Goal: Transaction & Acquisition: Purchase product/service

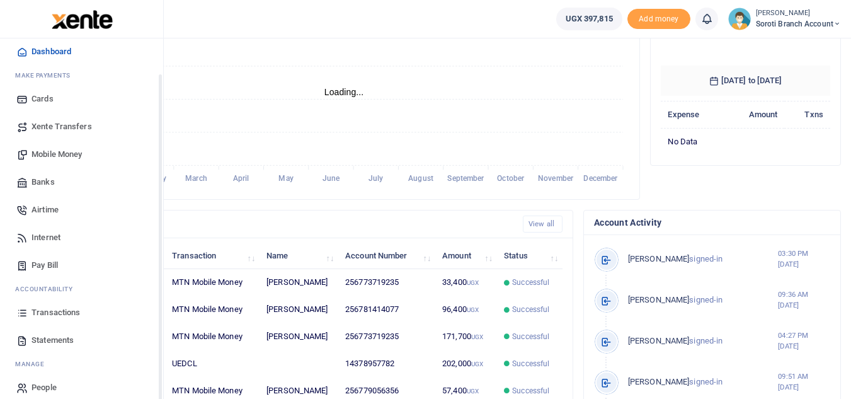
scroll to position [39, 0]
click at [57, 340] on span "Statements" at bounding box center [52, 339] width 42 height 13
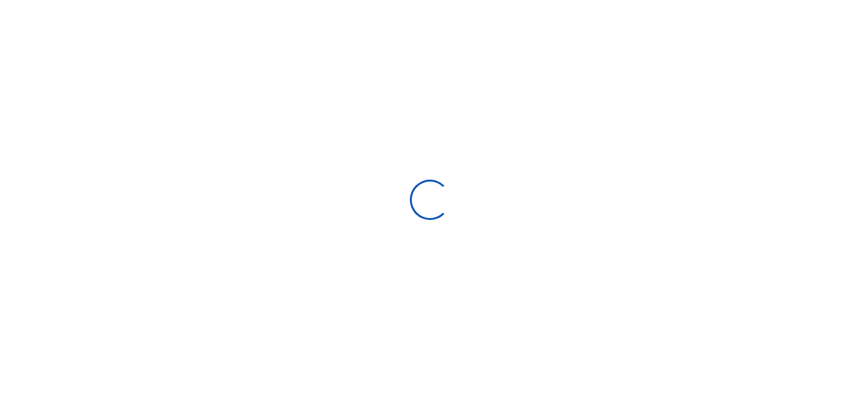
select select "ALL"
type input "[DATE] - [DATE]"
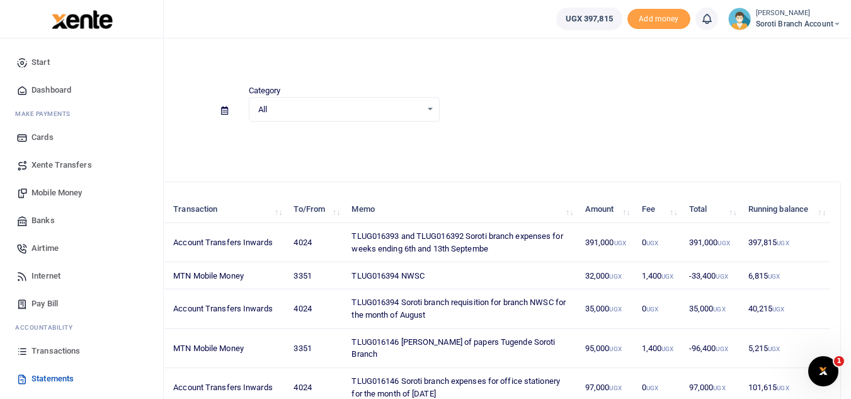
click at [59, 192] on span "Mobile Money" at bounding box center [56, 192] width 50 height 13
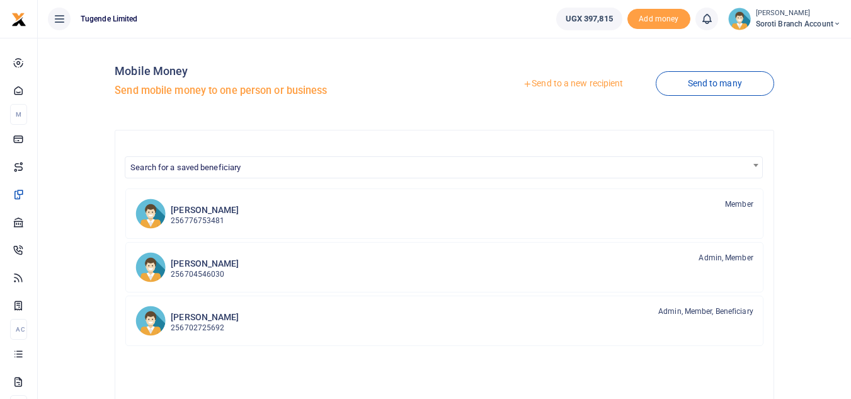
click at [572, 84] on link "Send to a new recipient" at bounding box center [573, 83] width 164 height 23
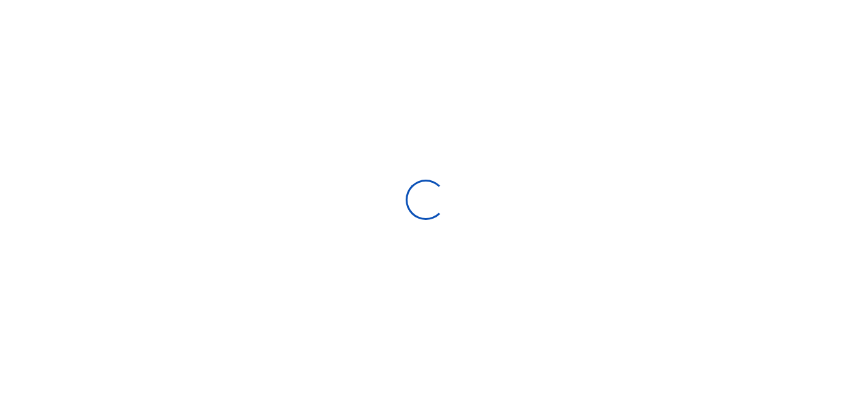
select select "Loading bundles"
select select
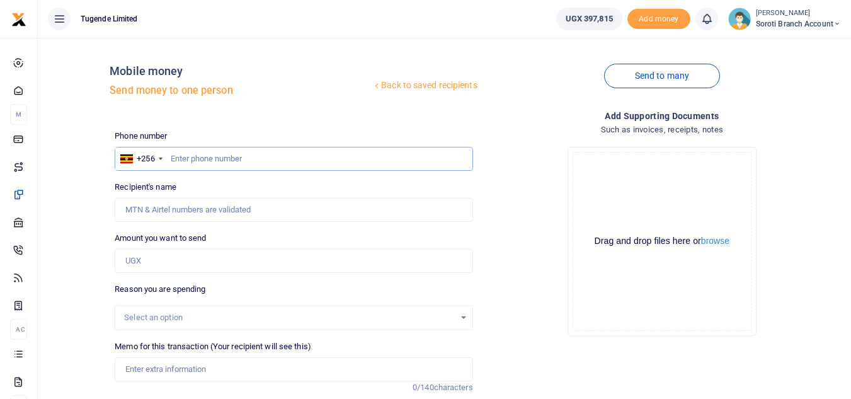
click at [217, 157] on input "text" at bounding box center [294, 159] width 358 height 24
type input "770959568"
type input "Isaac Agobe"
type input "770959568"
click at [163, 260] on input "Amount you want to send" at bounding box center [294, 261] width 358 height 24
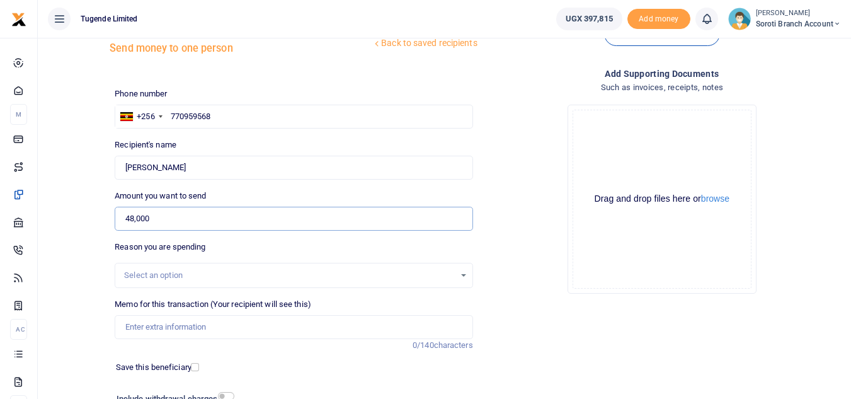
scroll to position [43, 0]
type input "48,000"
click at [193, 275] on div "Select an option" at bounding box center [289, 274] width 330 height 13
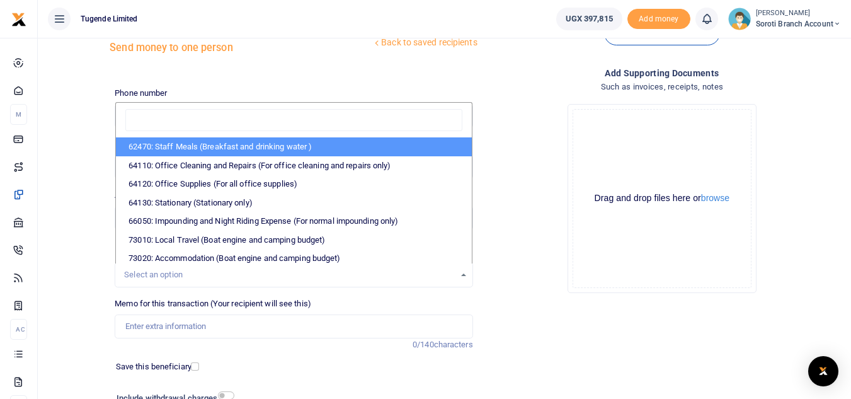
click at [246, 147] on li "62470: Staff Meals (Breakfast and drinking water )" at bounding box center [293, 146] width 355 height 19
select select "23"
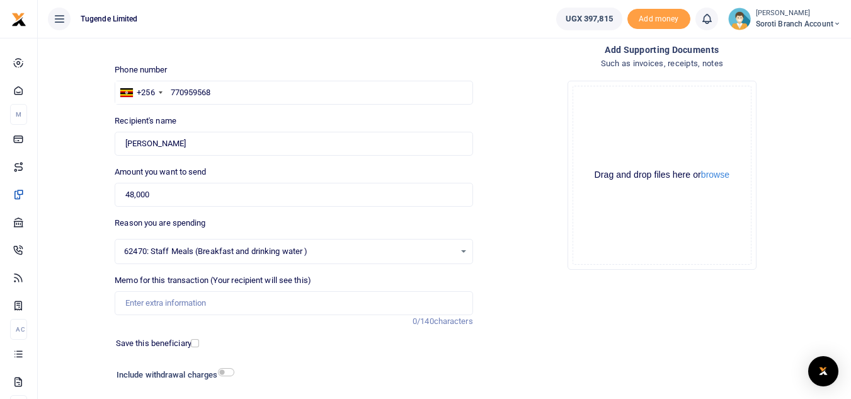
scroll to position [71, 0]
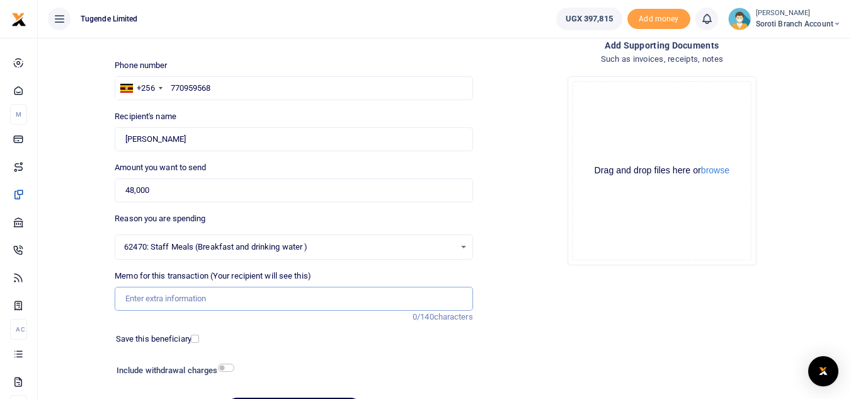
click at [196, 302] on input "Memo for this transaction (Your recipient will see this)" at bounding box center [294, 299] width 358 height 24
paste input "TLUG-016393"
click at [148, 298] on input "TLUG-016393" at bounding box center [294, 299] width 358 height 24
click at [184, 300] on input "TLUG016393" at bounding box center [294, 299] width 358 height 24
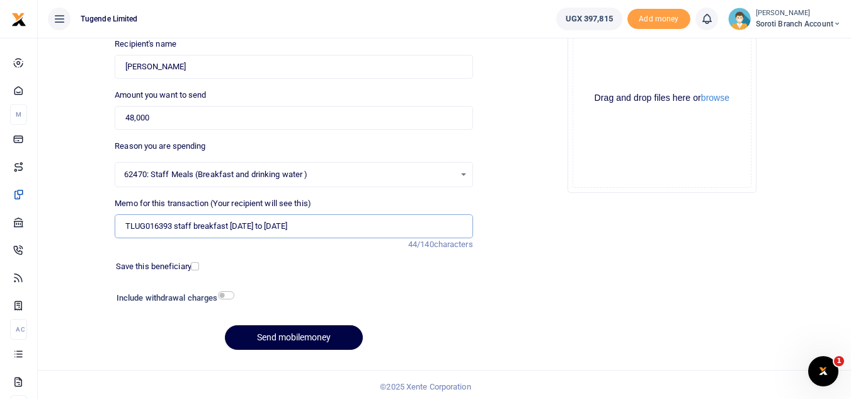
scroll to position [147, 0]
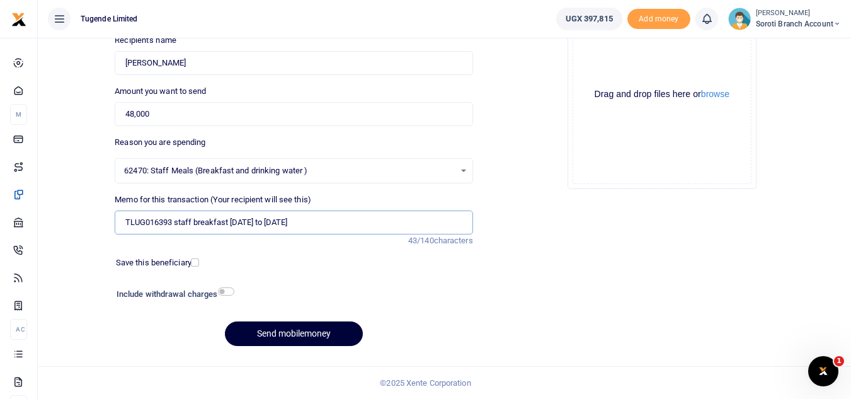
type input "TLUG016393 staff breakfast 1st to 6th Sept"
click at [302, 334] on button "Send mobilemoney" at bounding box center [294, 333] width 138 height 25
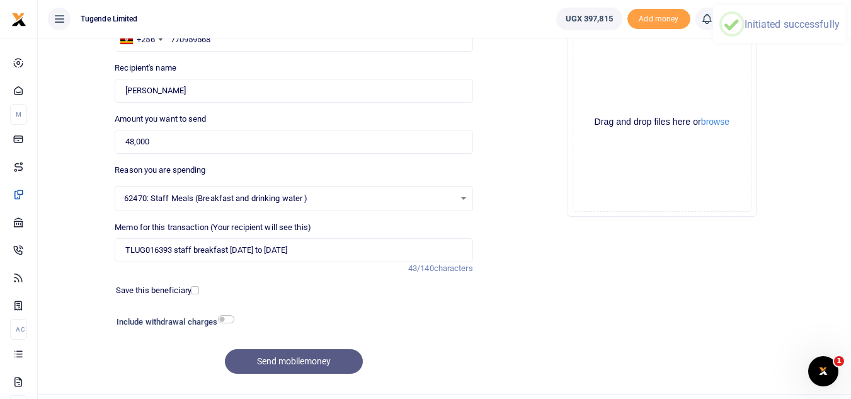
scroll to position [110, 0]
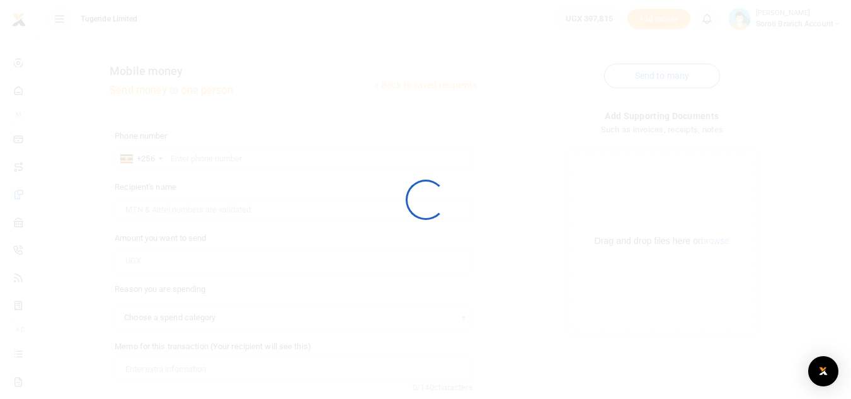
select select
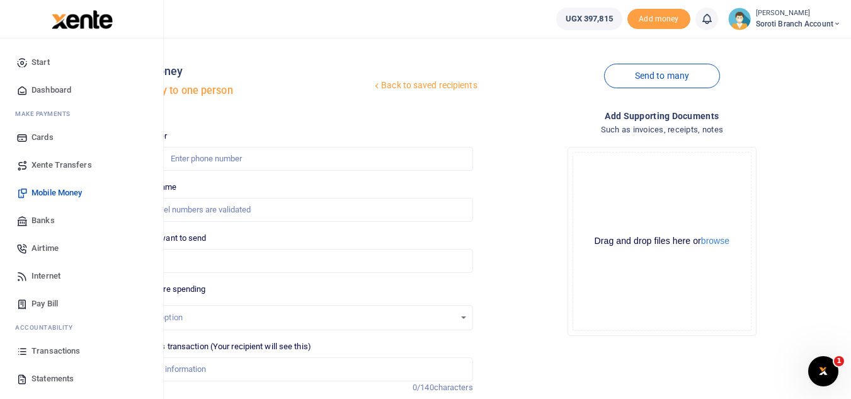
click at [50, 353] on span "Transactions" at bounding box center [55, 351] width 49 height 13
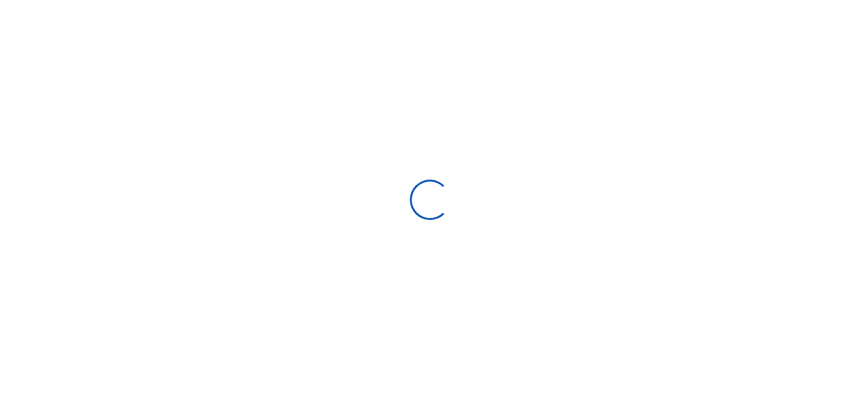
select select
type input "08/06/2025 - 09/04/2025"
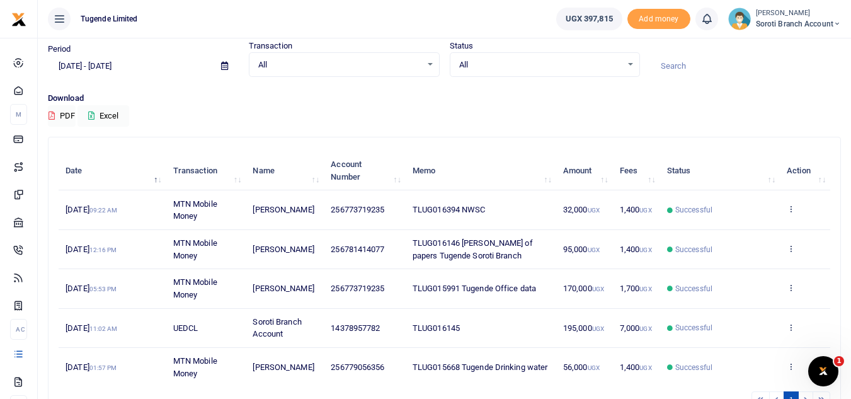
scroll to position [119, 0]
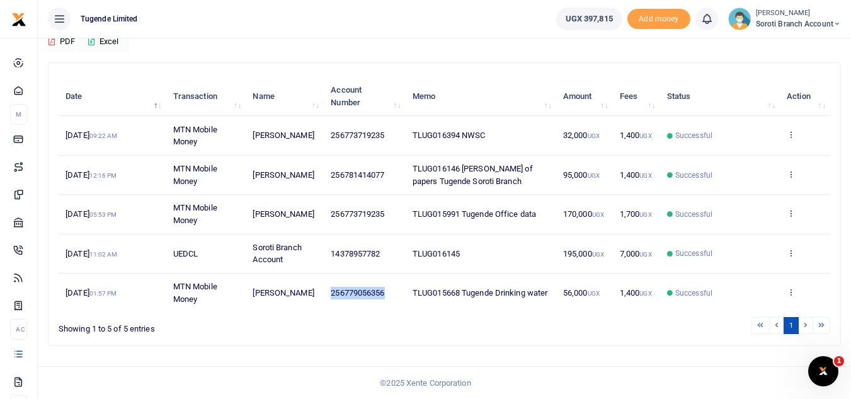
drag, startPoint x: 389, startPoint y: 294, endPoint x: 329, endPoint y: 292, distance: 59.2
click at [329, 292] on td "256779056356" at bounding box center [365, 292] width 82 height 38
copy span "256779056356"
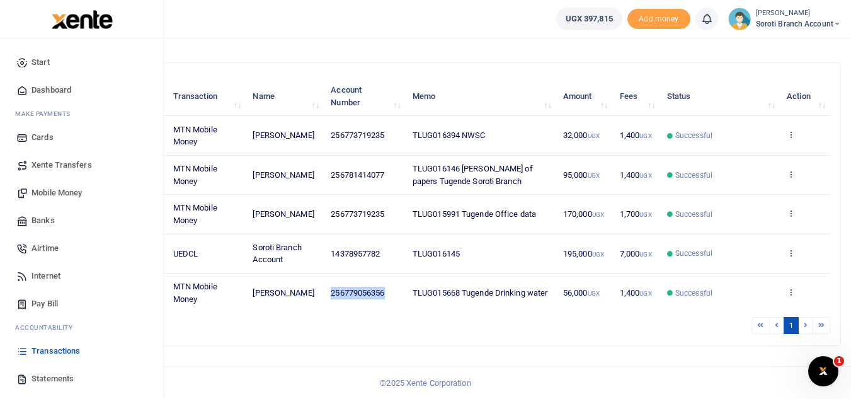
click at [57, 192] on span "Mobile Money" at bounding box center [56, 192] width 50 height 13
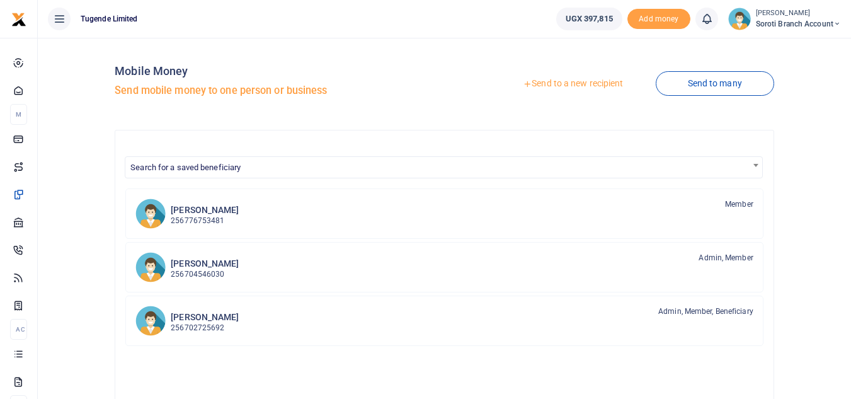
click at [563, 89] on link "Send to a new recipient" at bounding box center [573, 83] width 164 height 23
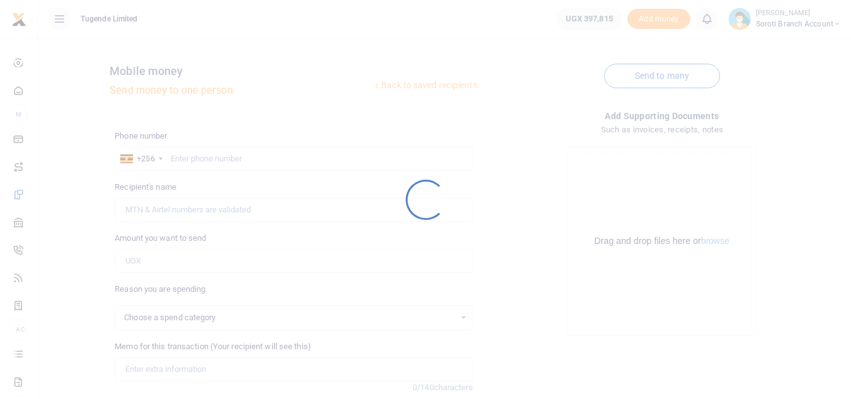
select select
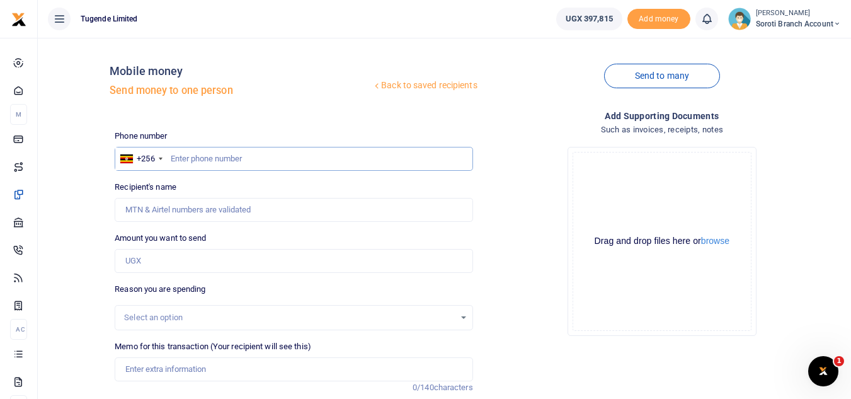
click at [263, 161] on input "text" at bounding box center [294, 159] width 358 height 24
paste input "256779056356"
click at [183, 154] on input "256779056356" at bounding box center [294, 159] width 358 height 24
type input "25779056356"
type input "Arthur Okiria"
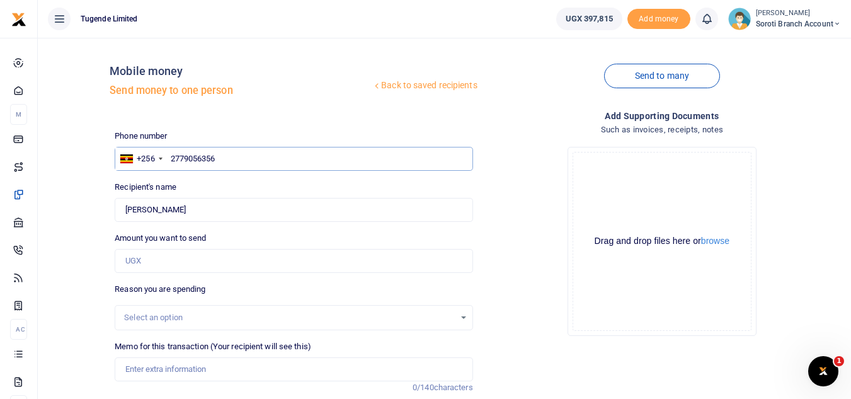
type input "779056356"
type input "Arthur Okiria"
type input "779056356"
click at [173, 261] on input "Amount you want to send" at bounding box center [294, 261] width 358 height 24
type input "42,000"
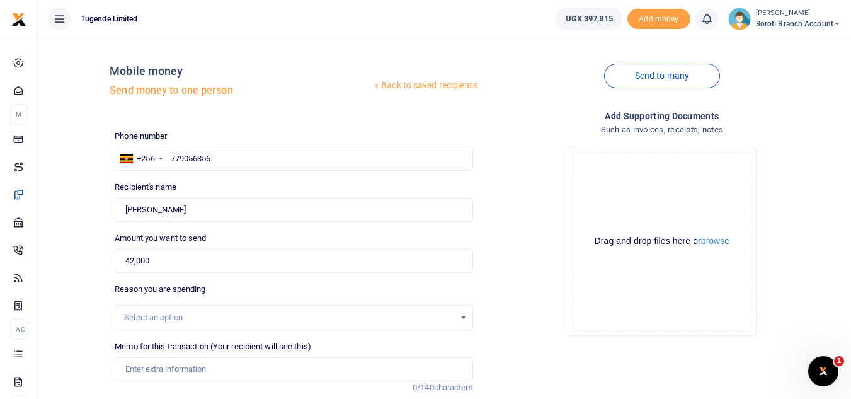
click at [191, 315] on div "Select an option" at bounding box center [289, 317] width 330 height 13
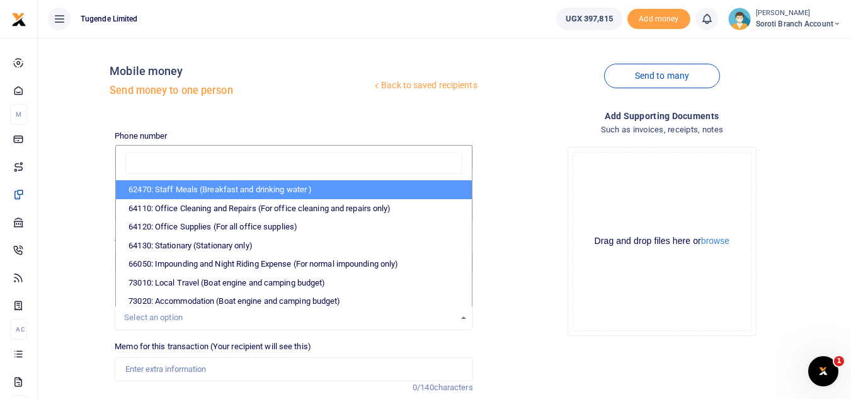
click at [241, 188] on li "62470: Staff Meals (Breakfast and drinking water )" at bounding box center [293, 189] width 355 height 19
select select "23"
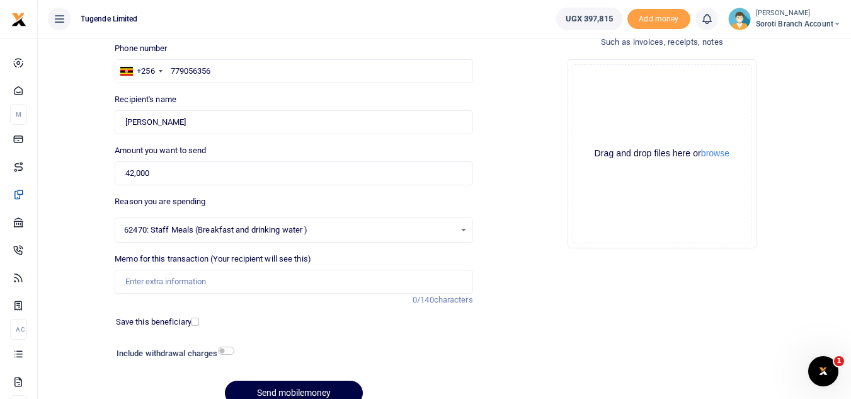
scroll to position [88, 0]
click at [214, 282] on input "Memo for this transaction (Your recipient will see this)" at bounding box center [294, 281] width 358 height 24
paste input "TLUG-016392"
click at [147, 280] on input "TLUG-016392" at bounding box center [294, 281] width 358 height 24
click at [183, 272] on input "TLUG016392" at bounding box center [294, 281] width 358 height 24
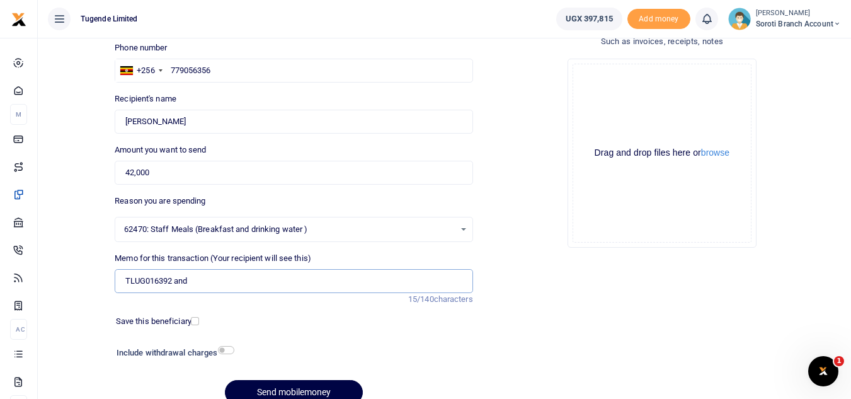
paste input "TLUG-016392"
click at [312, 386] on button "Send mobilemoney" at bounding box center [294, 392] width 138 height 25
click at [214, 282] on input "TLUG016392 and TLUG-016393 6 bottles of water" at bounding box center [294, 281] width 358 height 24
type input "TLUG016392 and TLUG016393 6 bottles of water"
click at [304, 388] on button "Send mobilemoney" at bounding box center [294, 392] width 138 height 25
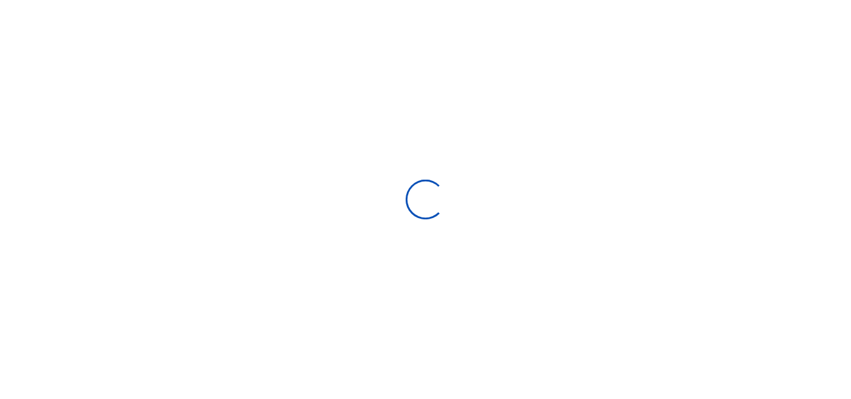
scroll to position [88, 0]
select select "Loading bundles"
select select
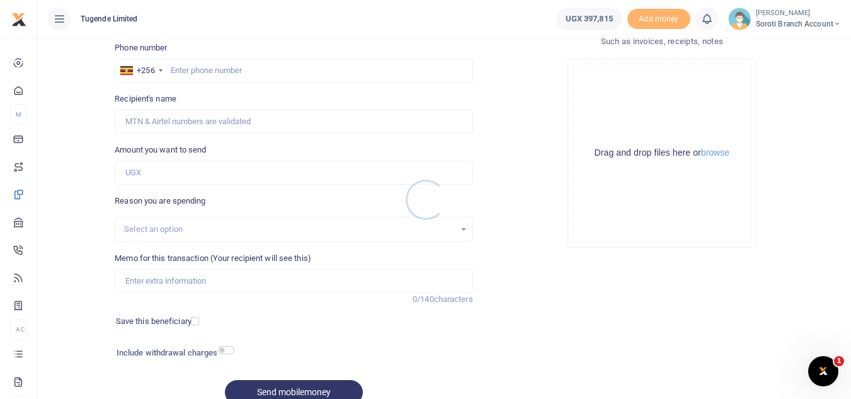
scroll to position [0, 0]
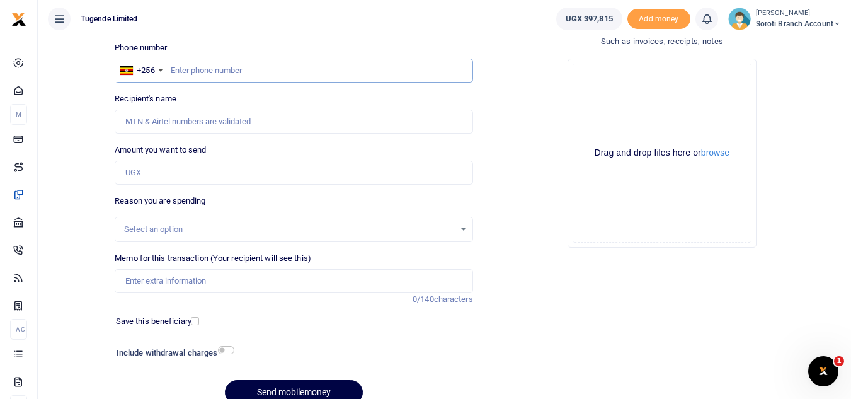
click at [208, 72] on input "text" at bounding box center [294, 71] width 358 height 24
type input "770959568"
type input "[PERSON_NAME]"
type input "770959568"
click at [167, 179] on input "Amount you want to send" at bounding box center [294, 173] width 358 height 24
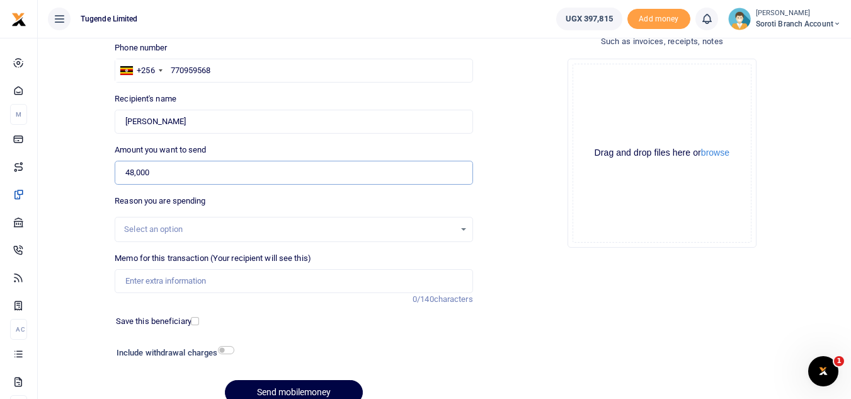
type input "48,000"
click at [186, 229] on div "Select an option" at bounding box center [289, 229] width 330 height 13
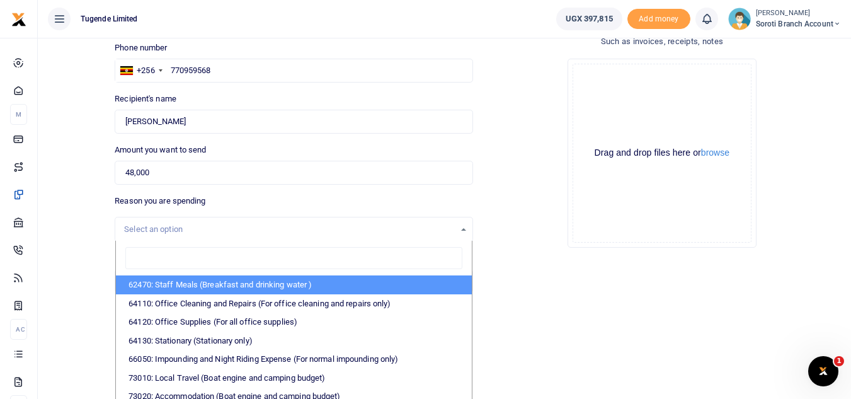
click at [290, 280] on li "62470: Staff Meals (Breakfast and drinking water )" at bounding box center [293, 284] width 355 height 19
select select "23"
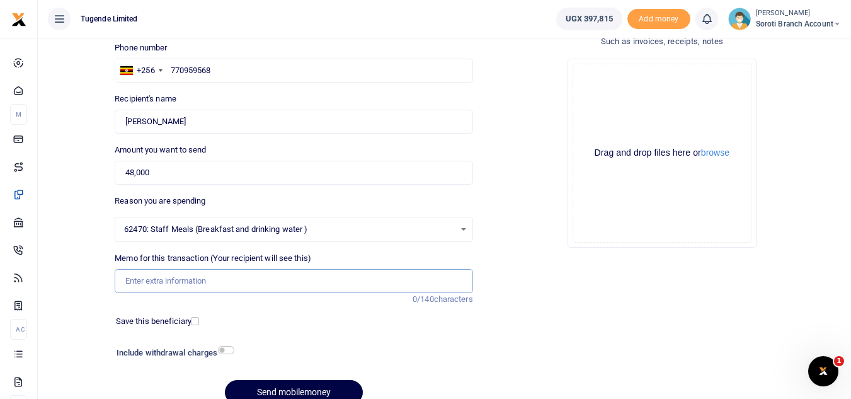
click at [189, 279] on input "Memo for this transaction (Your recipient will see this)" at bounding box center [294, 281] width 358 height 24
paste input "TLUG-016392"
click at [149, 280] on input "TLUG-016392" at bounding box center [294, 281] width 358 height 24
click at [178, 283] on input "TLUG016392" at bounding box center [294, 281] width 358 height 24
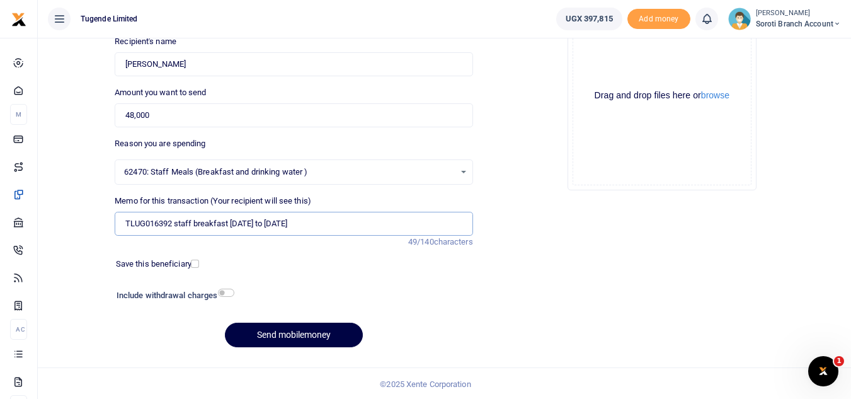
scroll to position [147, 0]
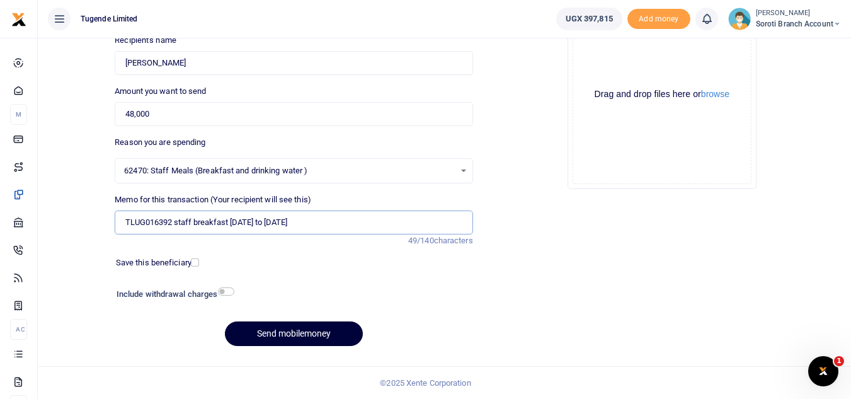
type input "TLUG016392 staff breakfast 15th to 20th sept 2025"
click at [312, 329] on button "Send mobilemoney" at bounding box center [294, 333] width 138 height 25
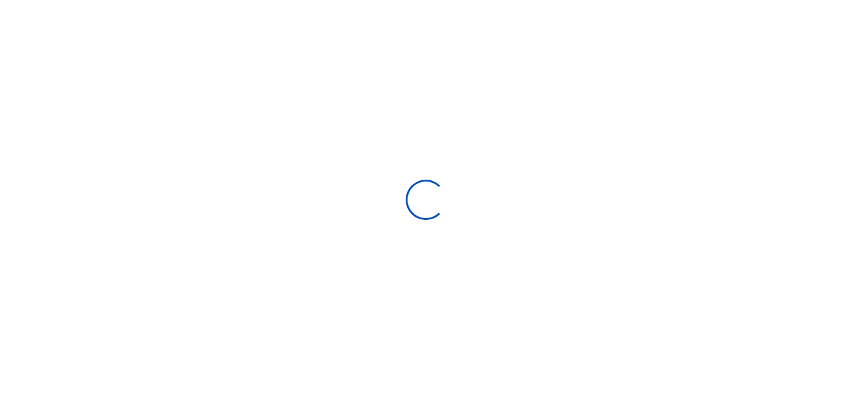
select select "Loading bundles"
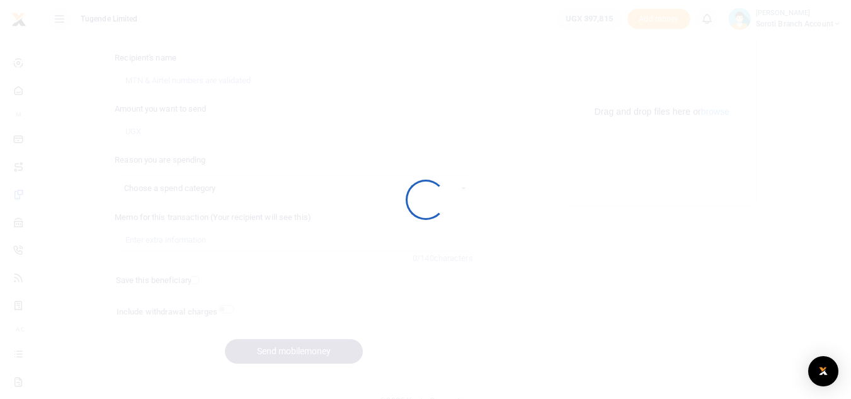
scroll to position [147, 0]
select select
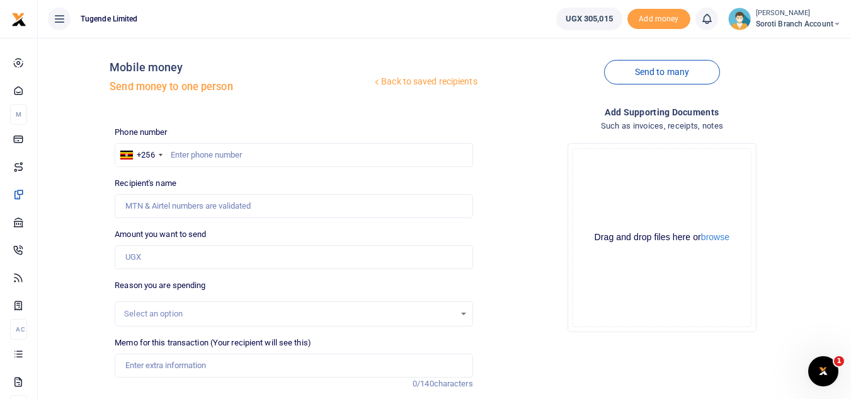
scroll to position [0, 0]
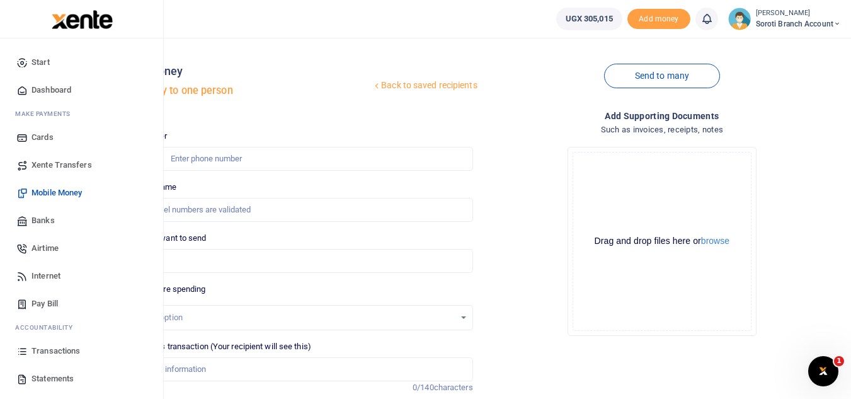
click at [47, 351] on span "Transactions" at bounding box center [55, 351] width 49 height 13
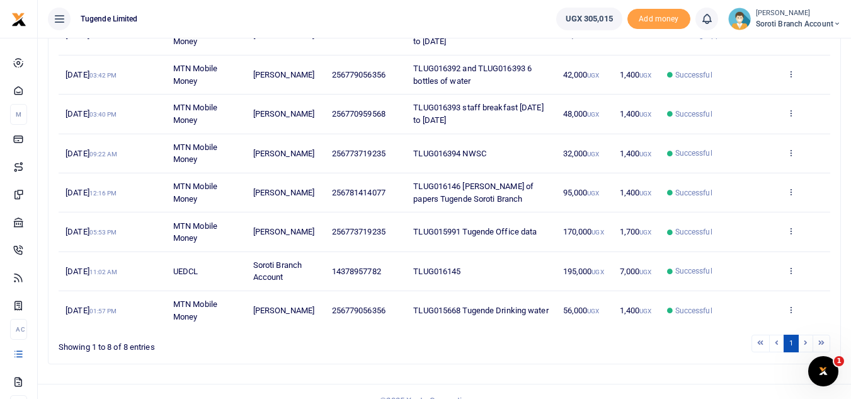
scroll to position [230, 0]
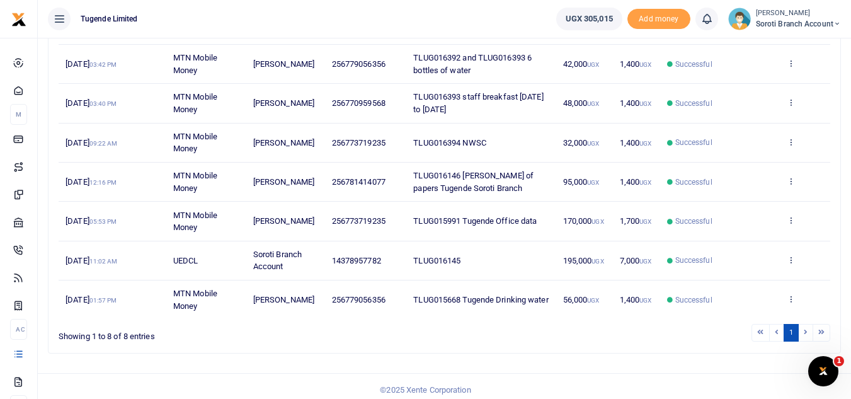
click at [805, 333] on li at bounding box center [806, 332] width 14 height 17
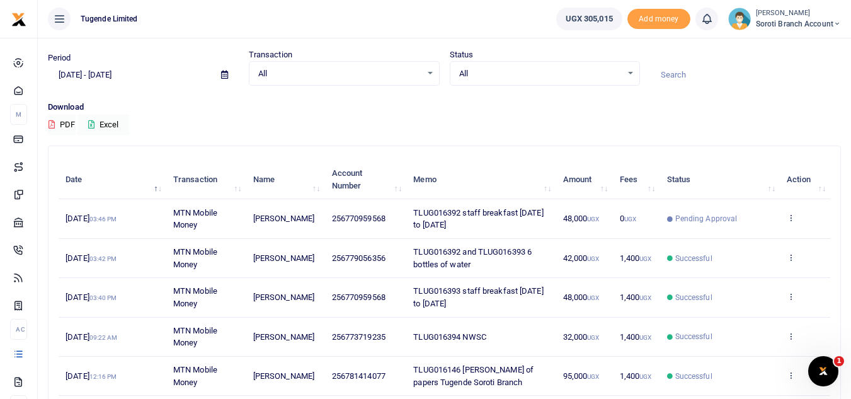
scroll to position [8, 0]
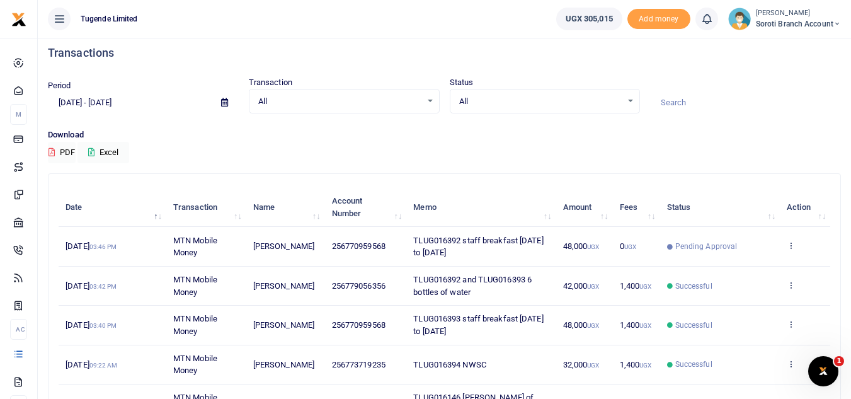
click at [121, 102] on input "08/06/2025 - 09/04/2025" at bounding box center [129, 102] width 163 height 21
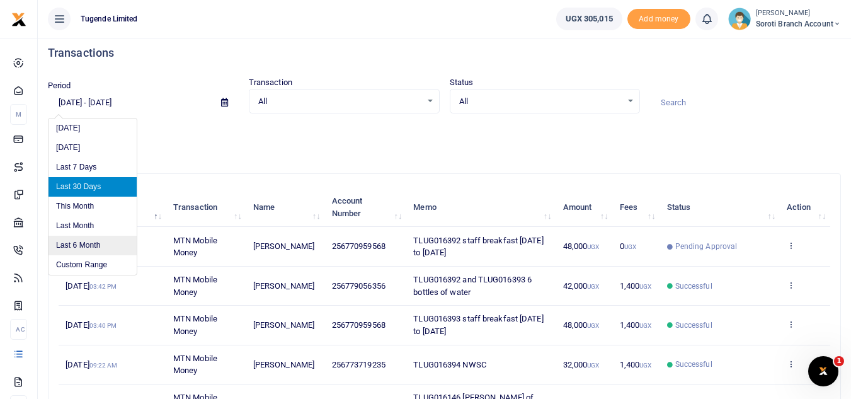
click at [94, 241] on li "Last 6 Month" at bounding box center [93, 246] width 88 height 20
type input "03/04/2025 - 09/04/2025"
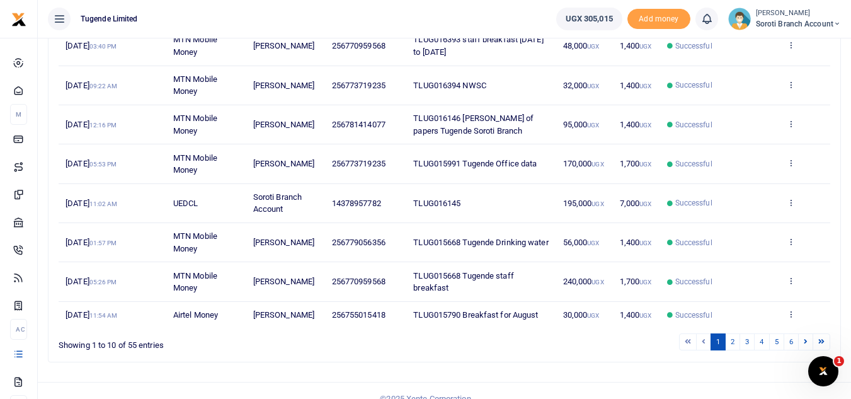
scroll to position [289, 0]
click at [731, 342] on link "2" at bounding box center [732, 340] width 15 height 17
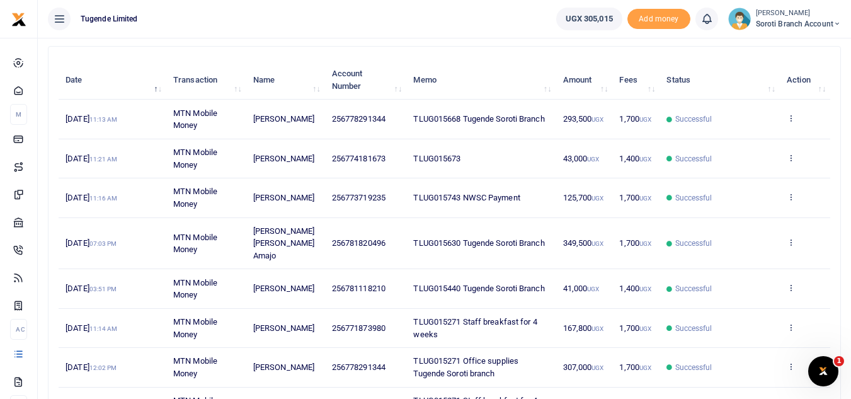
scroll to position [129, 0]
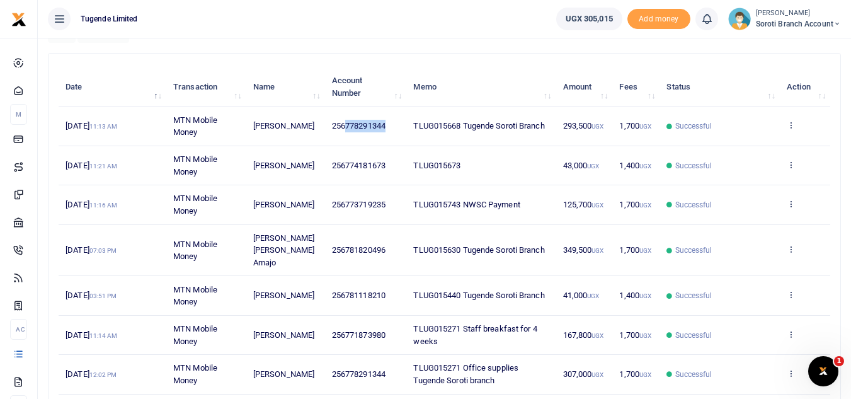
drag, startPoint x: 389, startPoint y: 127, endPoint x: 347, endPoint y: 127, distance: 42.2
click at [347, 127] on td "256778291344" at bounding box center [366, 125] width 82 height 39
copy span "778291344"
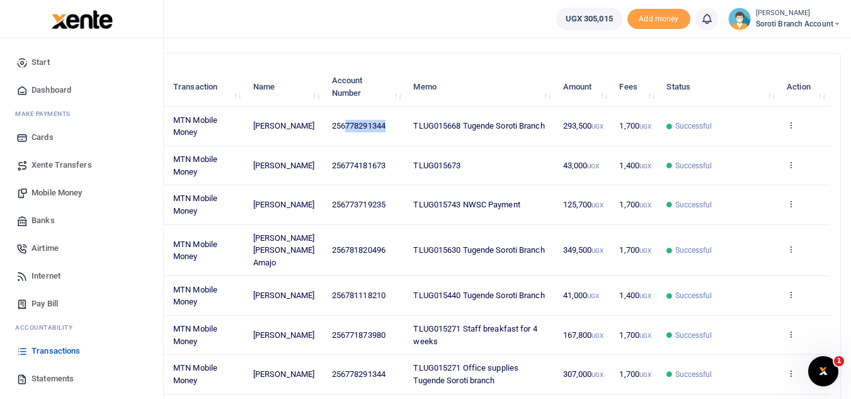
click at [60, 196] on span "Mobile Money" at bounding box center [56, 192] width 50 height 13
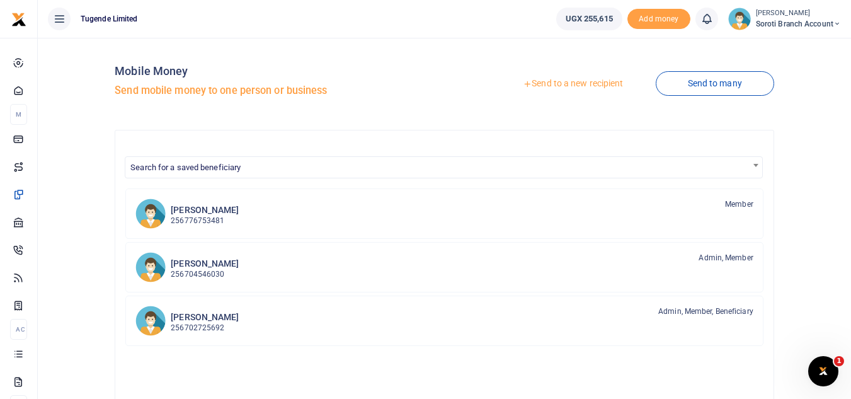
click at [552, 86] on link "Send to a new recipient" at bounding box center [573, 83] width 164 height 23
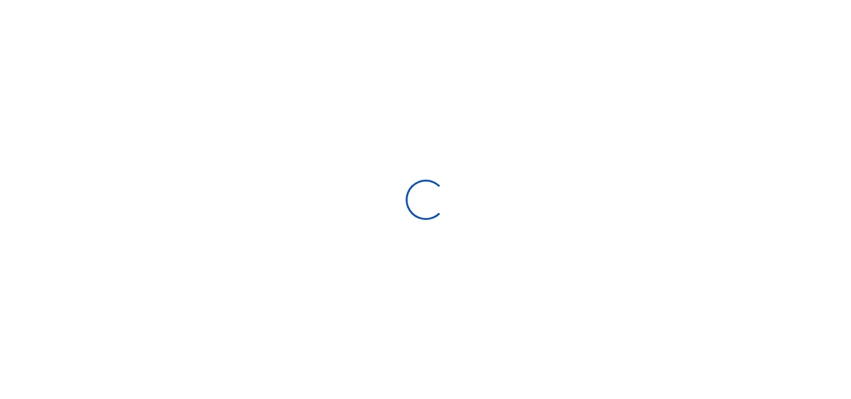
select select
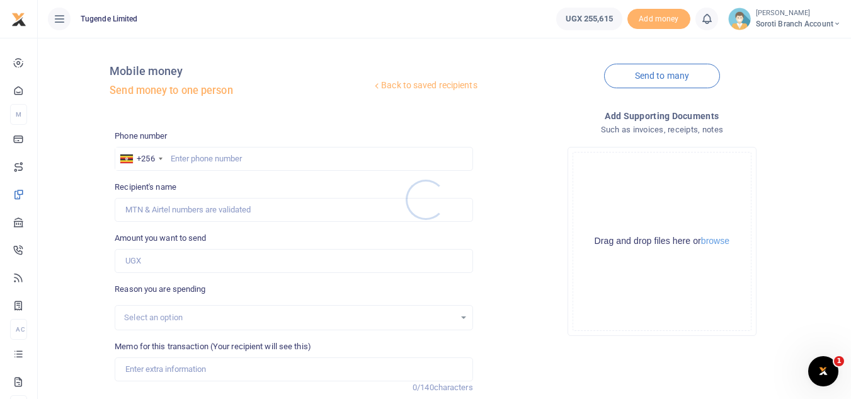
click at [280, 157] on div at bounding box center [425, 199] width 851 height 399
click at [222, 159] on input "text" at bounding box center [294, 159] width 358 height 24
paste input "778291344"
type input "778291344"
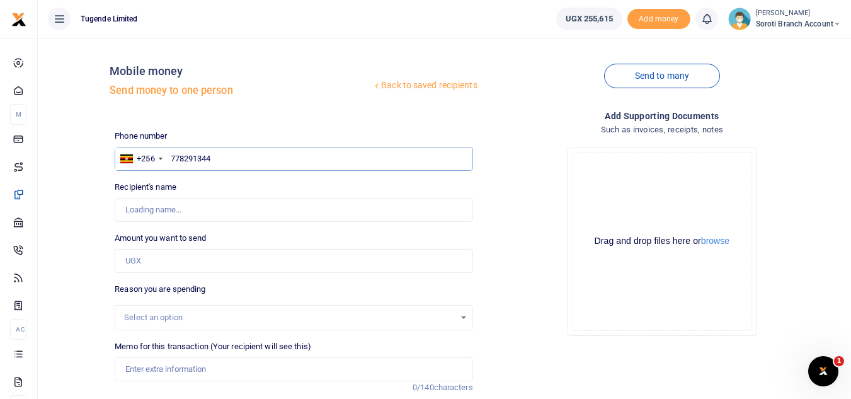
type input "Jonathan Loiria"
type input "778291344"
click at [164, 256] on input "Amount you want to send" at bounding box center [294, 261] width 358 height 24
type input "254,000"
click at [194, 311] on div "Select an option" at bounding box center [289, 317] width 330 height 13
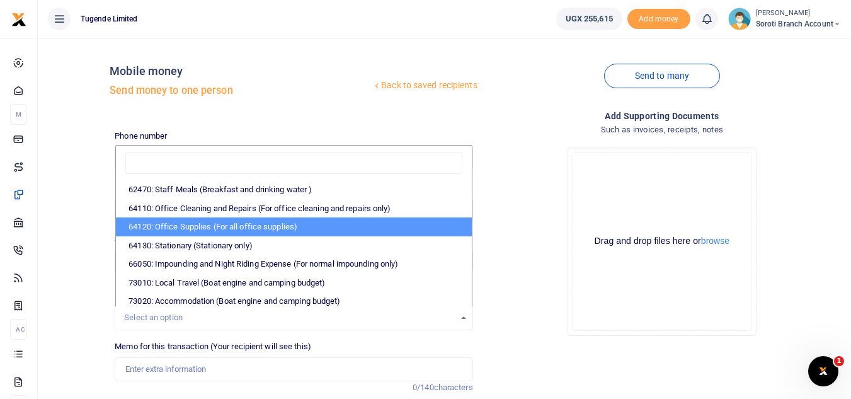
click at [239, 222] on li "64120: Office Supplies (For all office supplies)" at bounding box center [293, 226] width 355 height 19
select select "25"
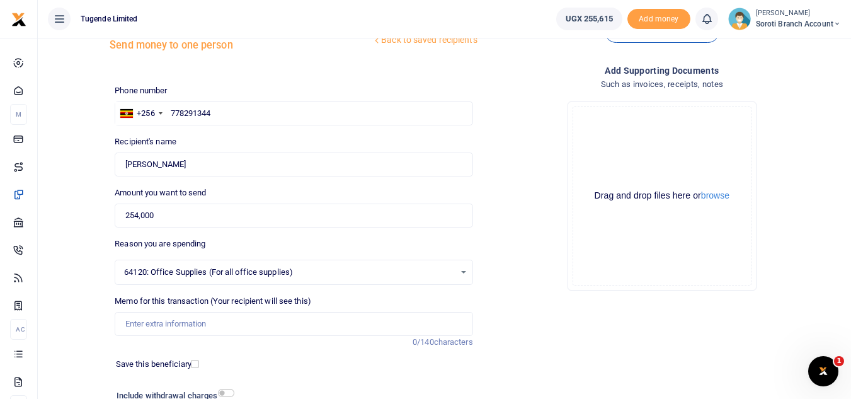
scroll to position [57, 0]
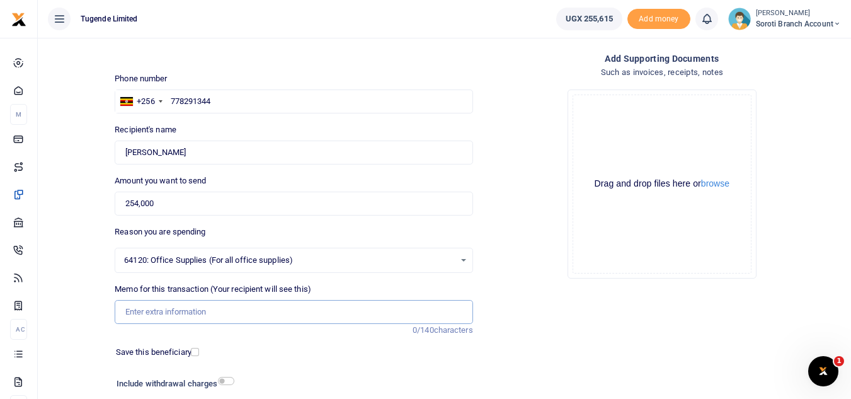
click at [213, 317] on input "Memo for this transaction (Your recipient will see this)" at bounding box center [294, 312] width 358 height 24
paste input "TLUG-016392"
click at [202, 309] on input "TLUG-016392 TLUG-016399" at bounding box center [294, 312] width 358 height 24
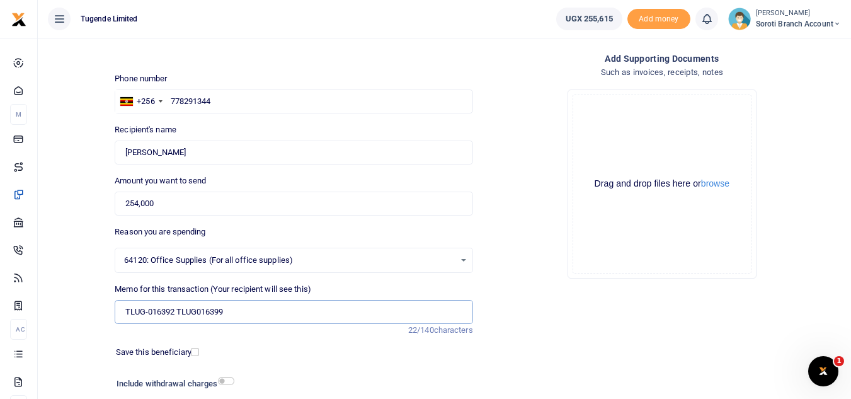
click at [149, 310] on input "TLUG-016392 TLUG016399" at bounding box center [294, 312] width 358 height 24
click at [175, 312] on input "TLUG016392 TLUG016399" at bounding box center [294, 312] width 358 height 24
click at [258, 323] on input "TLUG016392 and TLUG016399" at bounding box center [294, 312] width 358 height 24
type input "TLUG016392 and TLUG016399 soroti branch requisition"
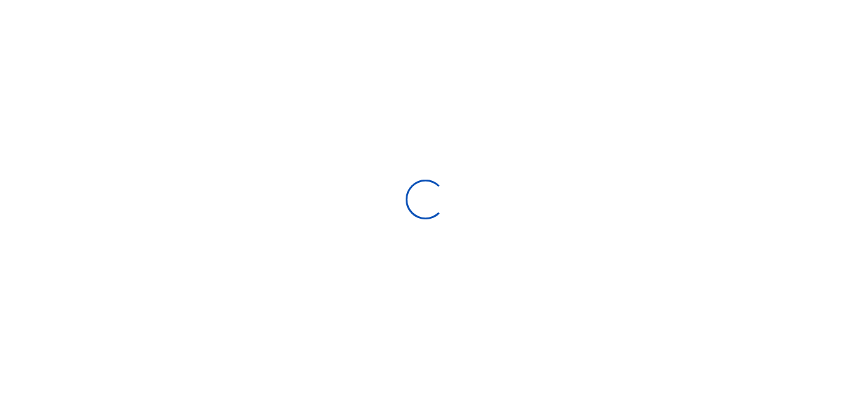
scroll to position [57, 0]
select select "Loading bundles"
select select
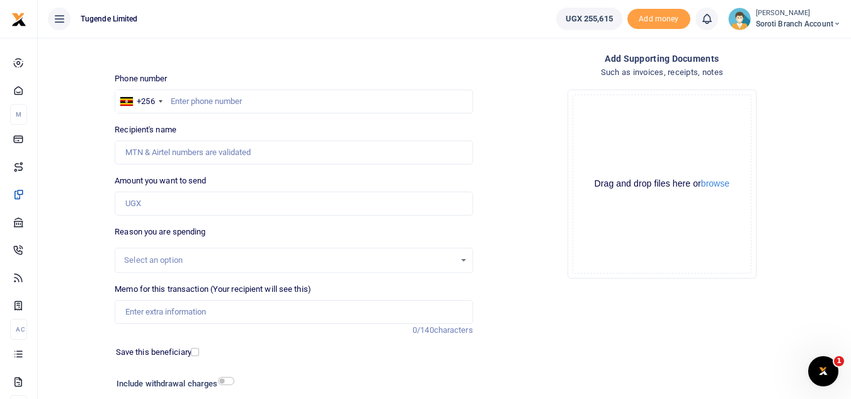
scroll to position [0, 0]
click at [238, 96] on input "text" at bounding box center [294, 101] width 358 height 24
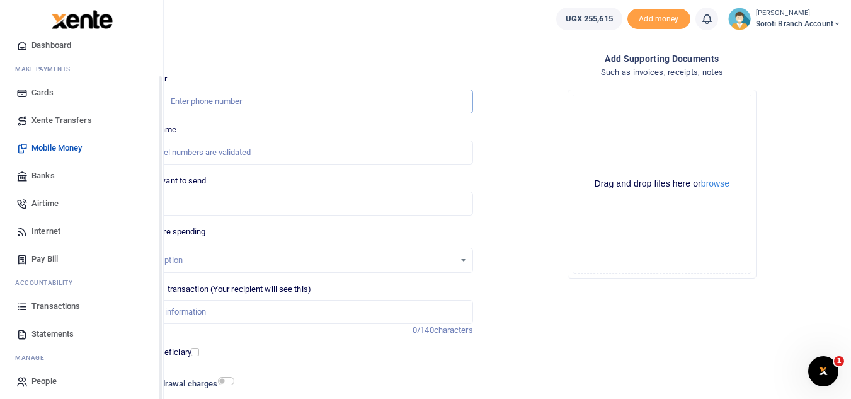
scroll to position [50, 0]
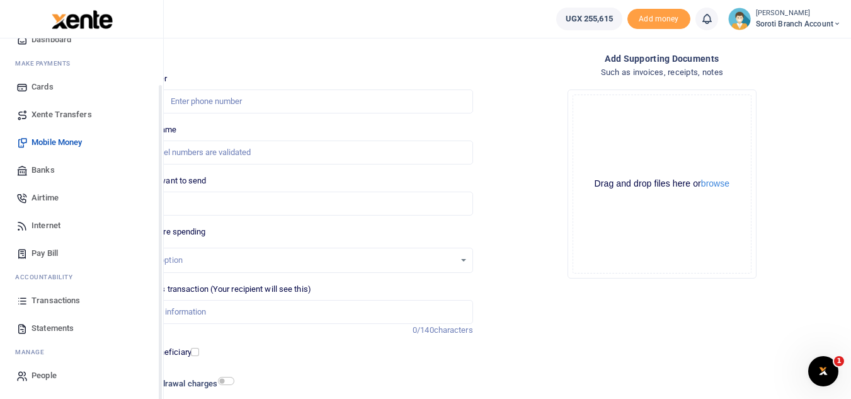
click at [42, 301] on span "Transactions" at bounding box center [55, 300] width 49 height 13
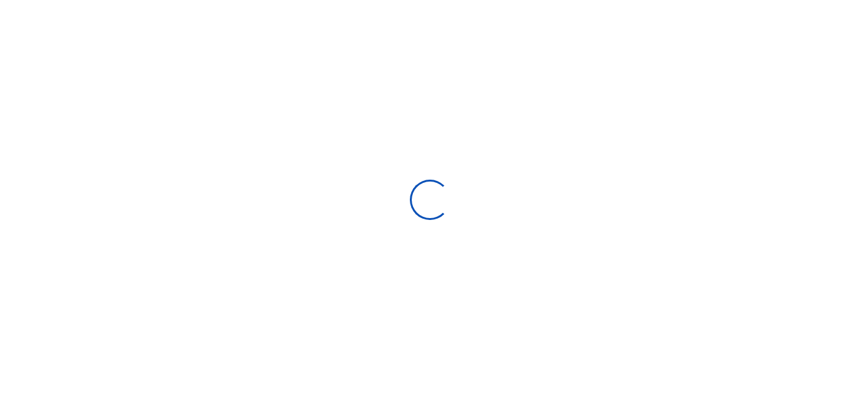
select select
type input "[DATE] - [DATE]"
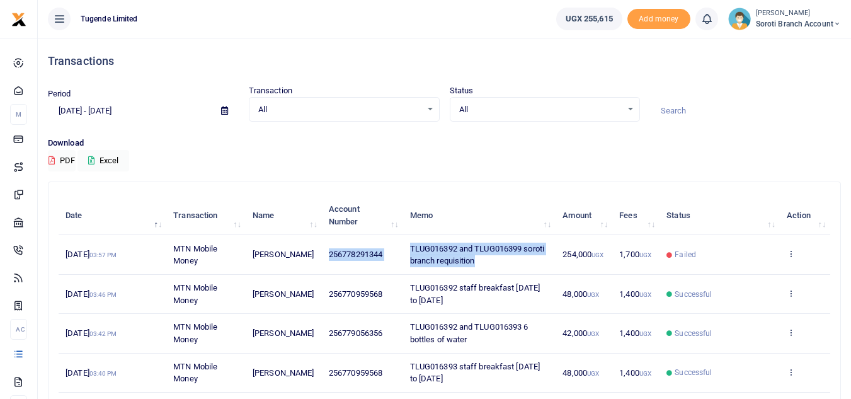
drag, startPoint x: 328, startPoint y: 256, endPoint x: 479, endPoint y: 265, distance: 152.1
click at [479, 265] on tr "[DATE] 03:57 PM MTN Mobile Money [PERSON_NAME] 256778291344 TLUG016392 and TLUG…" at bounding box center [445, 254] width 772 height 39
copy tr "256778291344 TLUG016392 and TLUG016399 soroti branch requisition"
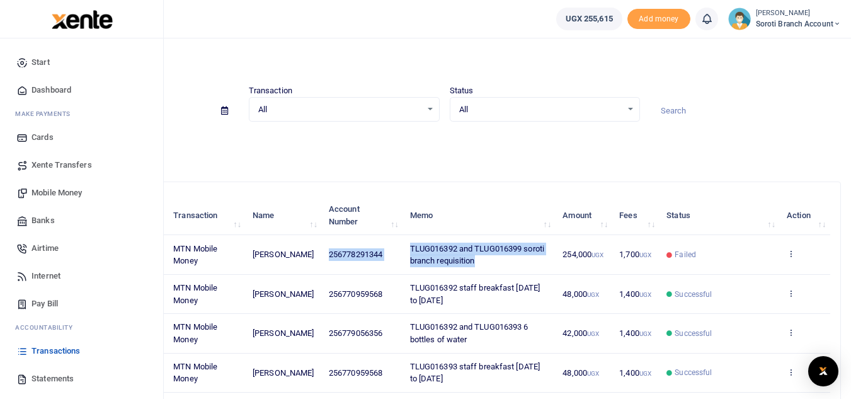
click at [45, 196] on span "Mobile Money" at bounding box center [56, 192] width 50 height 13
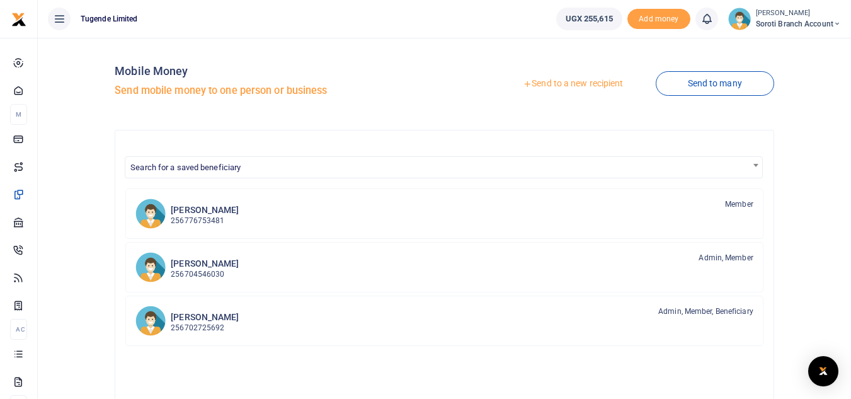
click at [579, 82] on link "Send to a new recipient" at bounding box center [573, 83] width 164 height 23
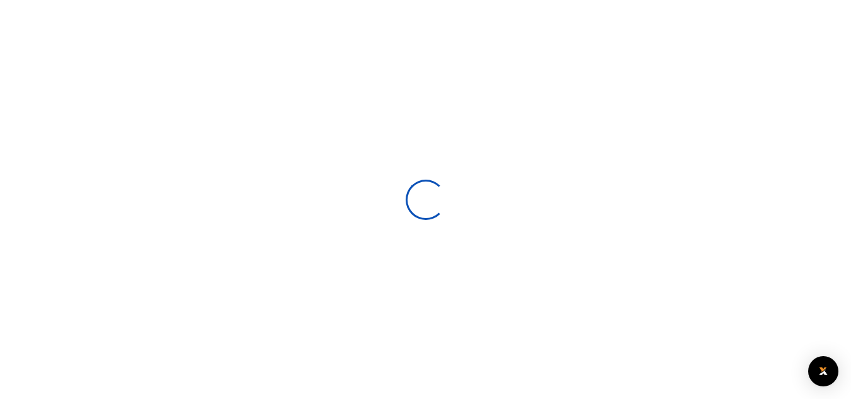
select select
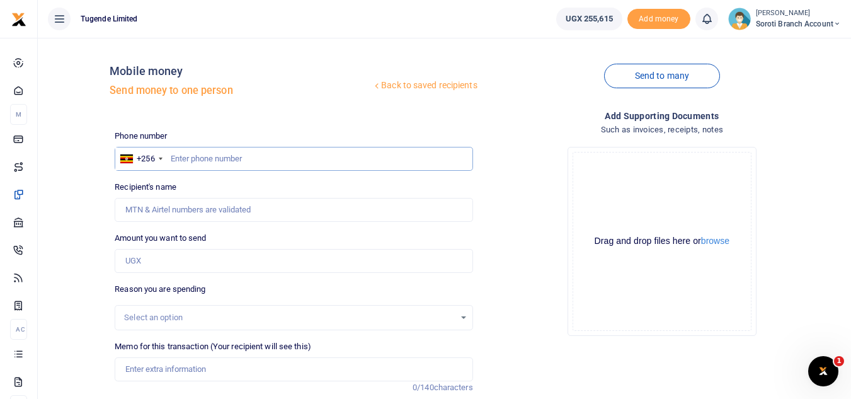
click at [205, 161] on input "text" at bounding box center [294, 159] width 358 height 24
paste input "256778291344 TLUG016392 and TLUG016399 soroti branch requisition"
drag, startPoint x: 237, startPoint y: 156, endPoint x: 440, endPoint y: 173, distance: 203.0
click at [440, 173] on div "Phone number +256 [GEOGRAPHIC_DATA] [PHONE_NUMBER] TLUG016392 and TLUG016399 so…" at bounding box center [294, 317] width 368 height 374
type input "256778291344"
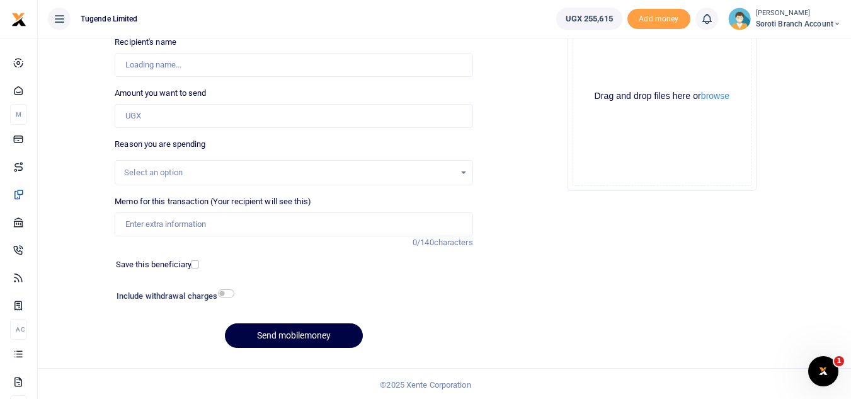
scroll to position [147, 0]
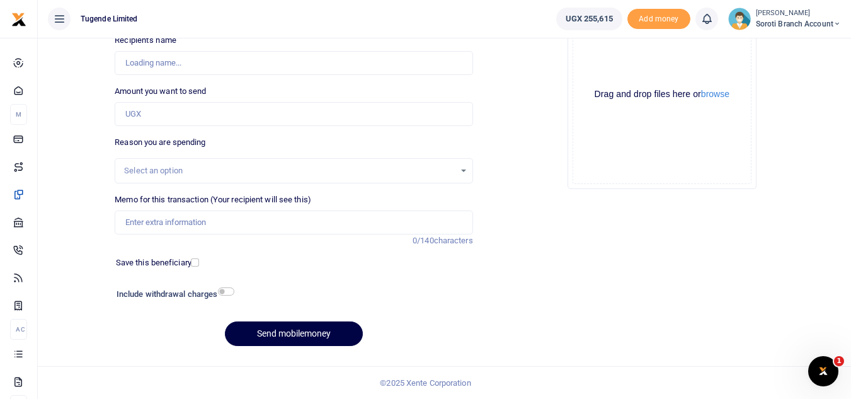
type input "[PERSON_NAME]"
type input "256778291344"
click at [258, 222] on input "Memo for this transaction (Your recipient will see this)" at bounding box center [294, 222] width 358 height 24
paste input "TLUG016392 and TLUG016399 soroti branch requisition"
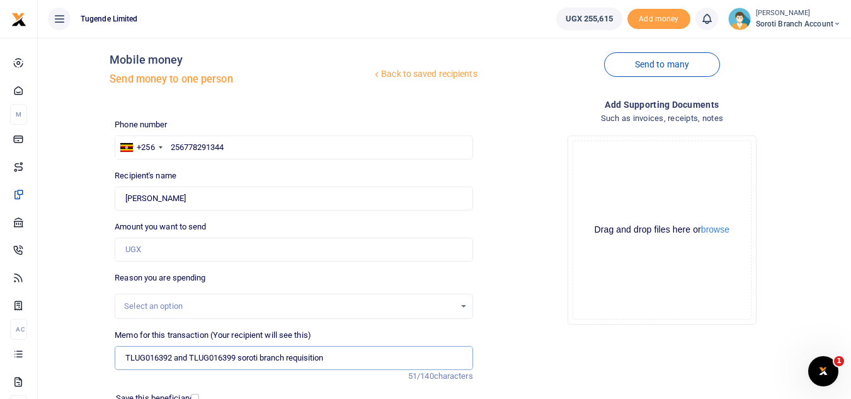
scroll to position [0, 0]
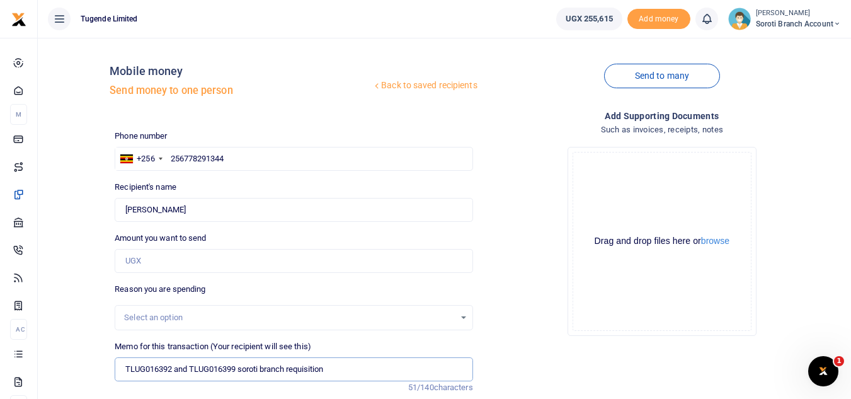
type input "TLUG016392 and TLUG016399 soroti branch requisition"
click at [167, 265] on input "Amount you want to send" at bounding box center [294, 261] width 358 height 24
type input "1"
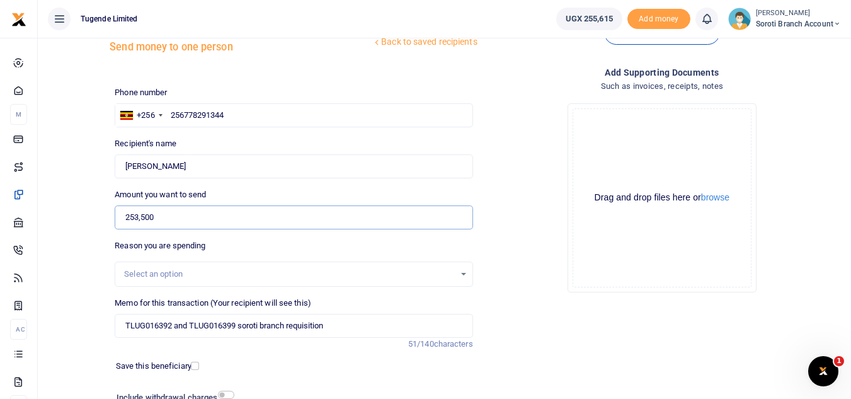
scroll to position [64, 0]
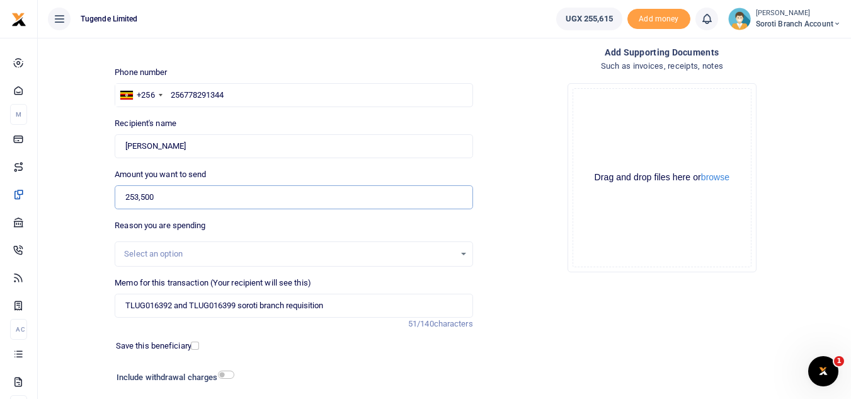
type input "253,500"
click at [174, 255] on div "Select an option" at bounding box center [289, 254] width 330 height 13
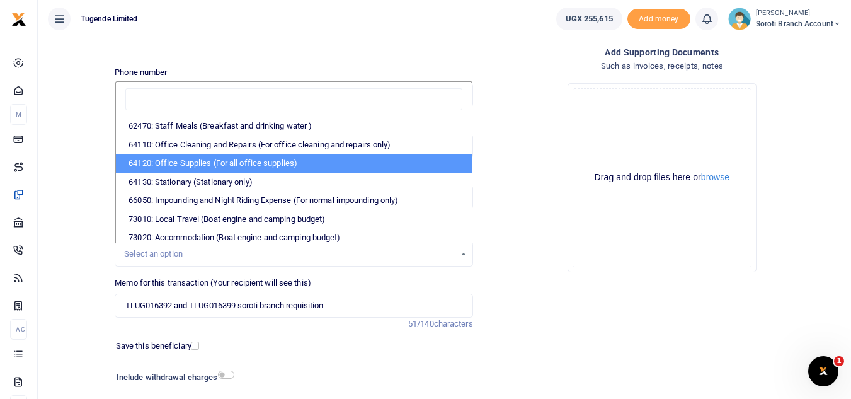
click at [200, 157] on li "64120: Office Supplies (For all office supplies)" at bounding box center [293, 163] width 355 height 19
select select "25"
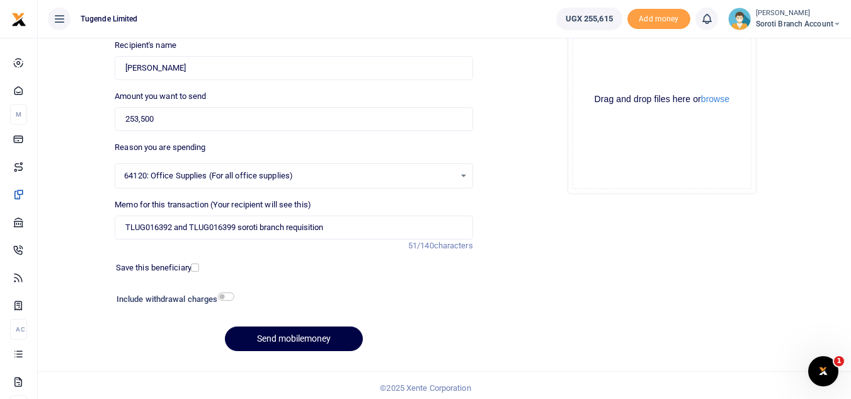
scroll to position [146, 0]
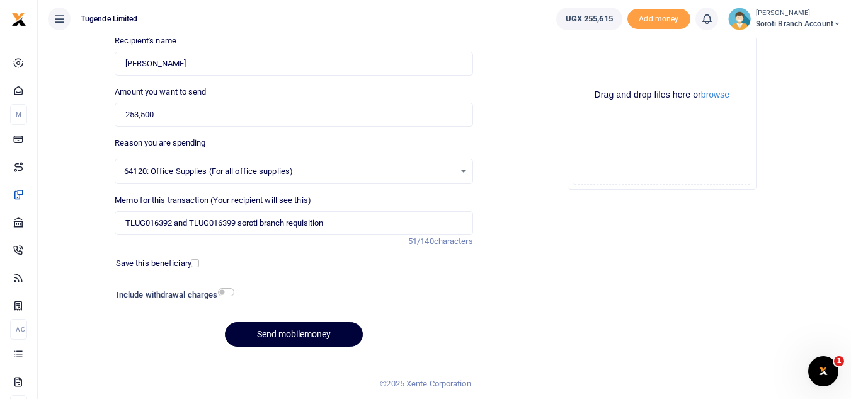
click at [287, 334] on button "Send mobilemoney" at bounding box center [294, 334] width 138 height 25
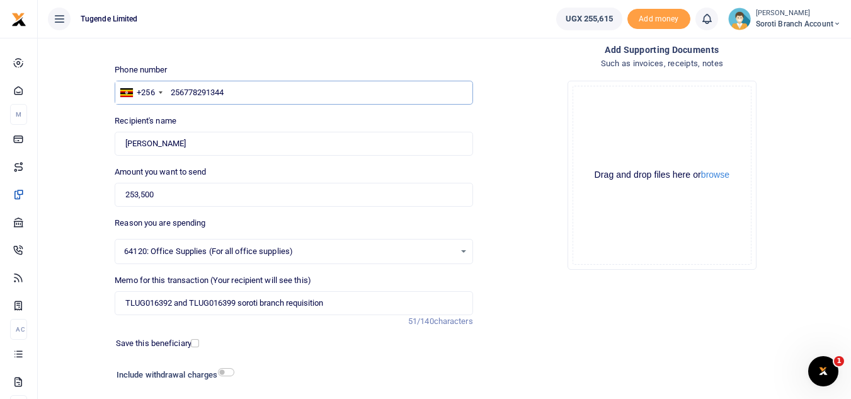
scroll to position [57, 0]
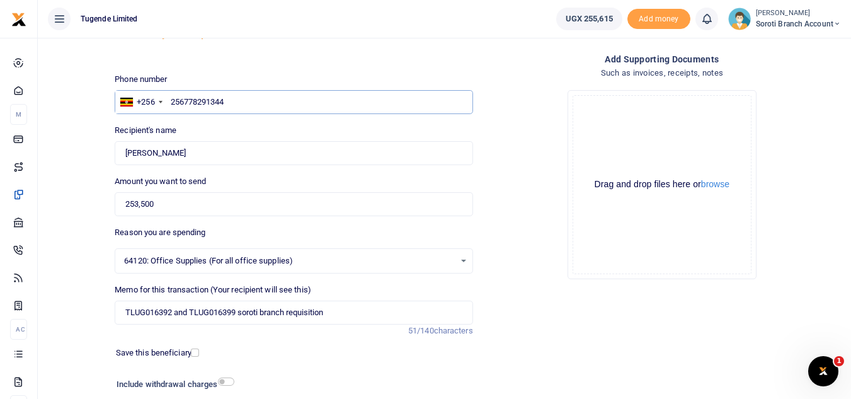
type input "25677829134"
type input "256778291344"
type input "Jonathan Loiria"
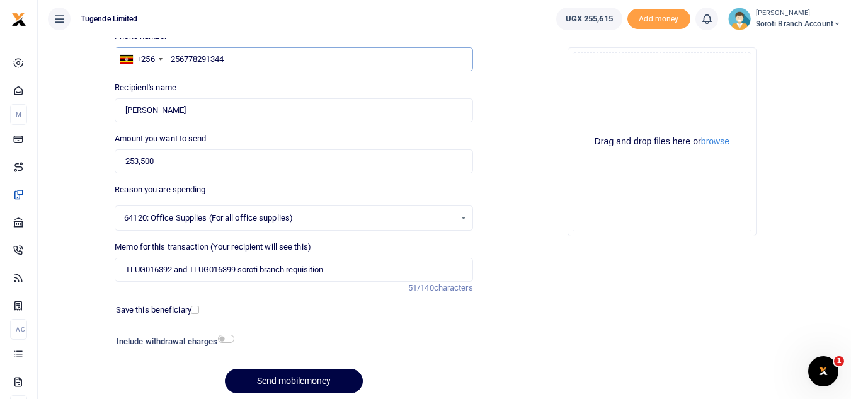
scroll to position [147, 0]
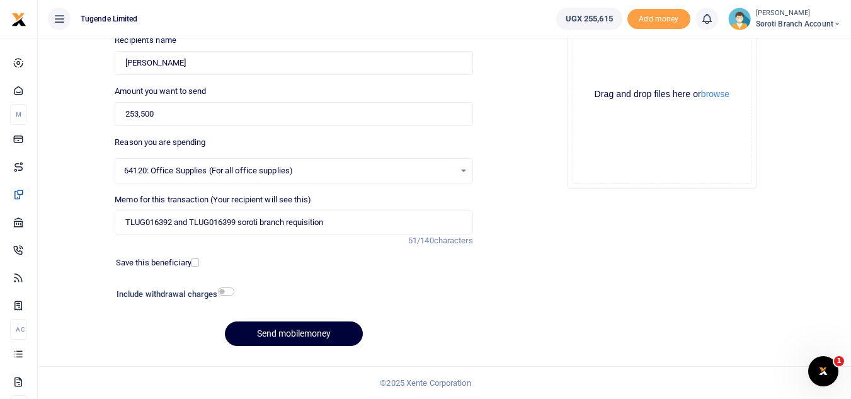
type input "256778291344"
click at [283, 338] on button "Send mobilemoney" at bounding box center [294, 333] width 138 height 25
